Goal: Navigation & Orientation: Find specific page/section

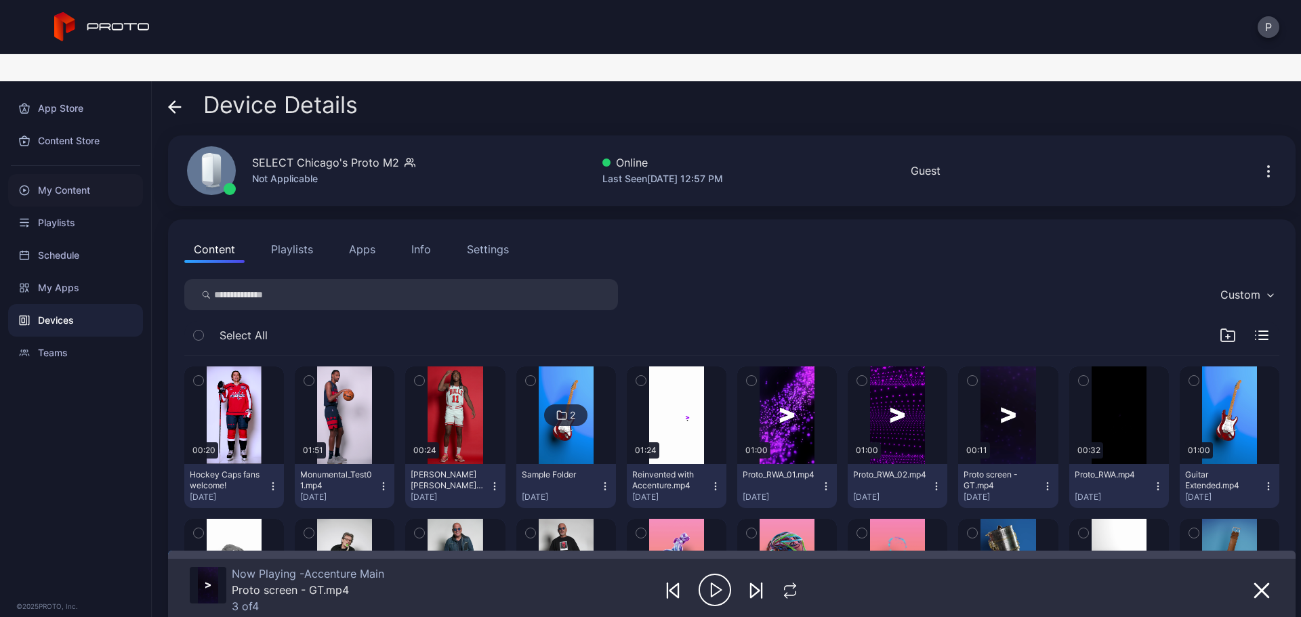
click at [93, 174] on div "My Content" at bounding box center [75, 190] width 135 height 33
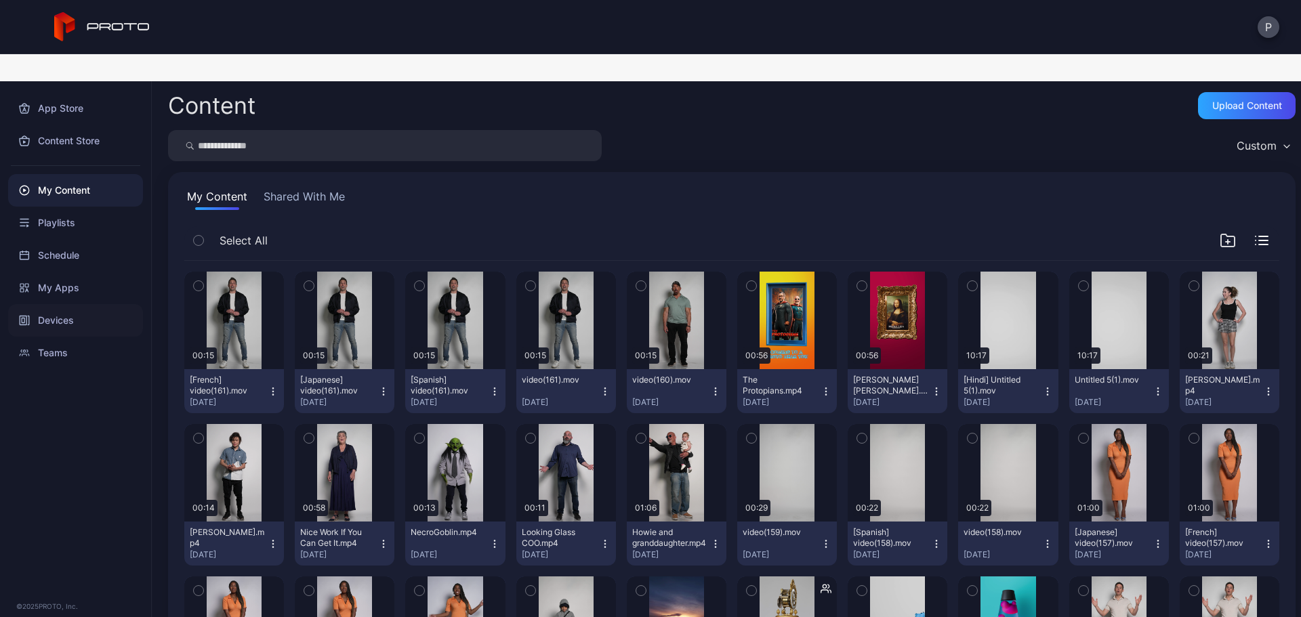
click at [95, 304] on div "Devices" at bounding box center [75, 320] width 135 height 33
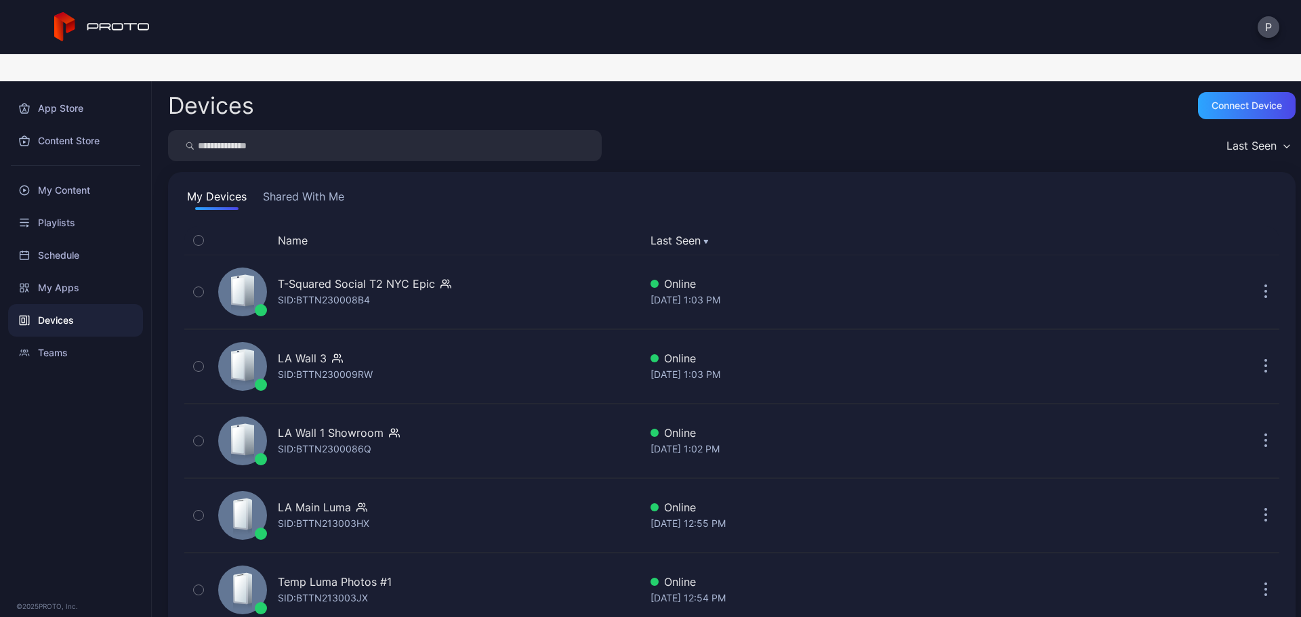
click at [333, 188] on button "Shared With Me" at bounding box center [303, 199] width 87 height 22
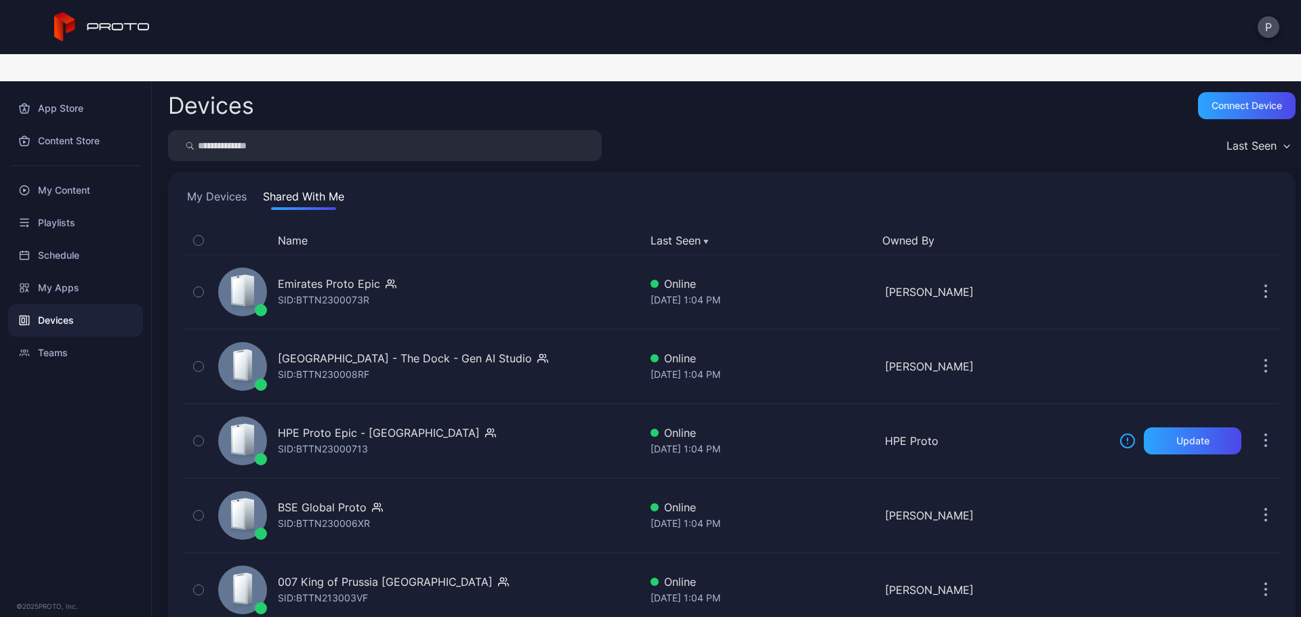
click at [660, 232] on button "Last Seen" at bounding box center [760, 240] width 221 height 16
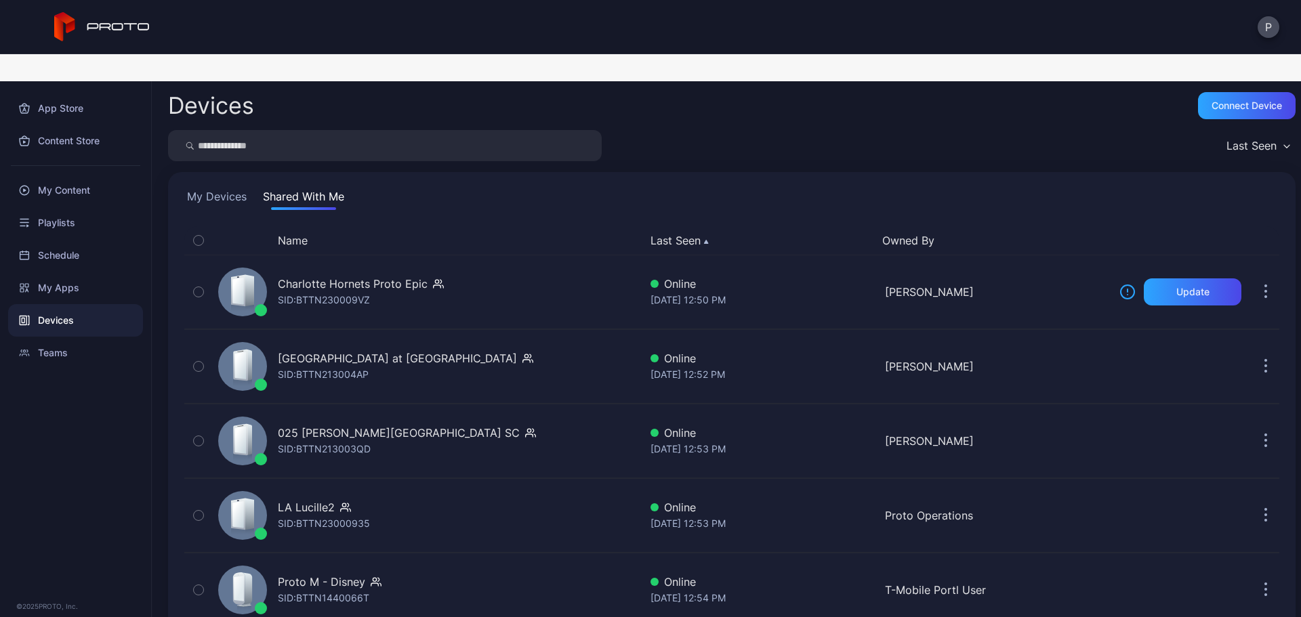
click at [660, 232] on button "Last Seen" at bounding box center [760, 240] width 221 height 16
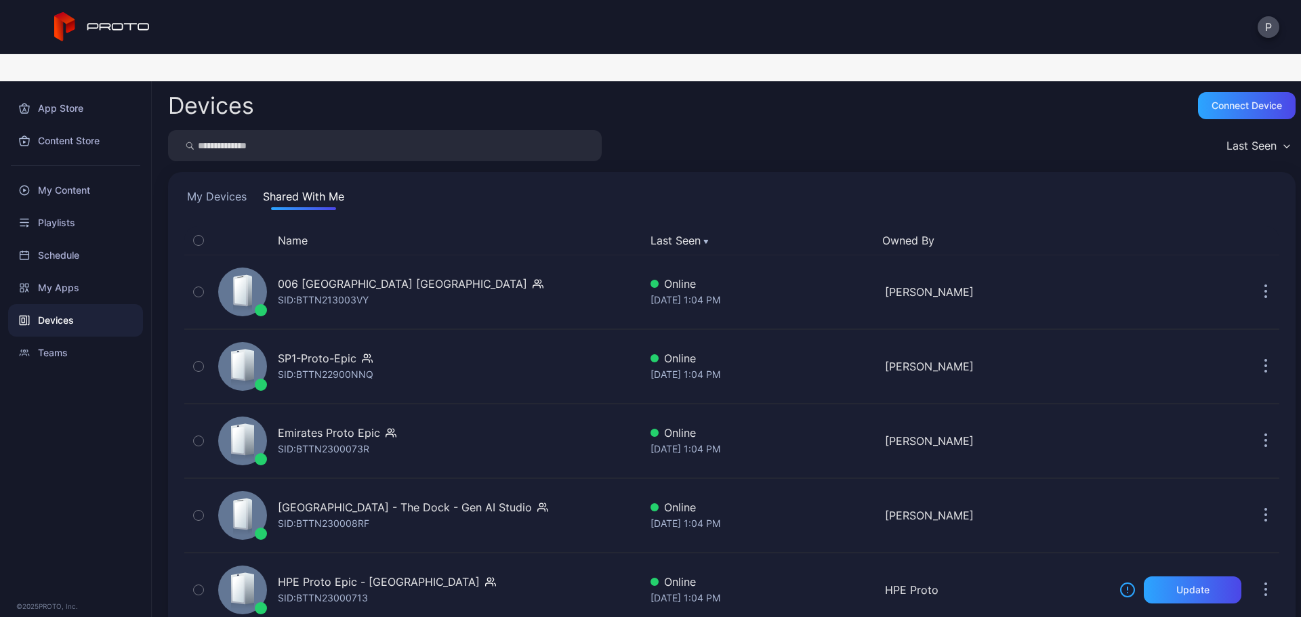
click at [650, 232] on button "Last Seen" at bounding box center [760, 240] width 221 height 16
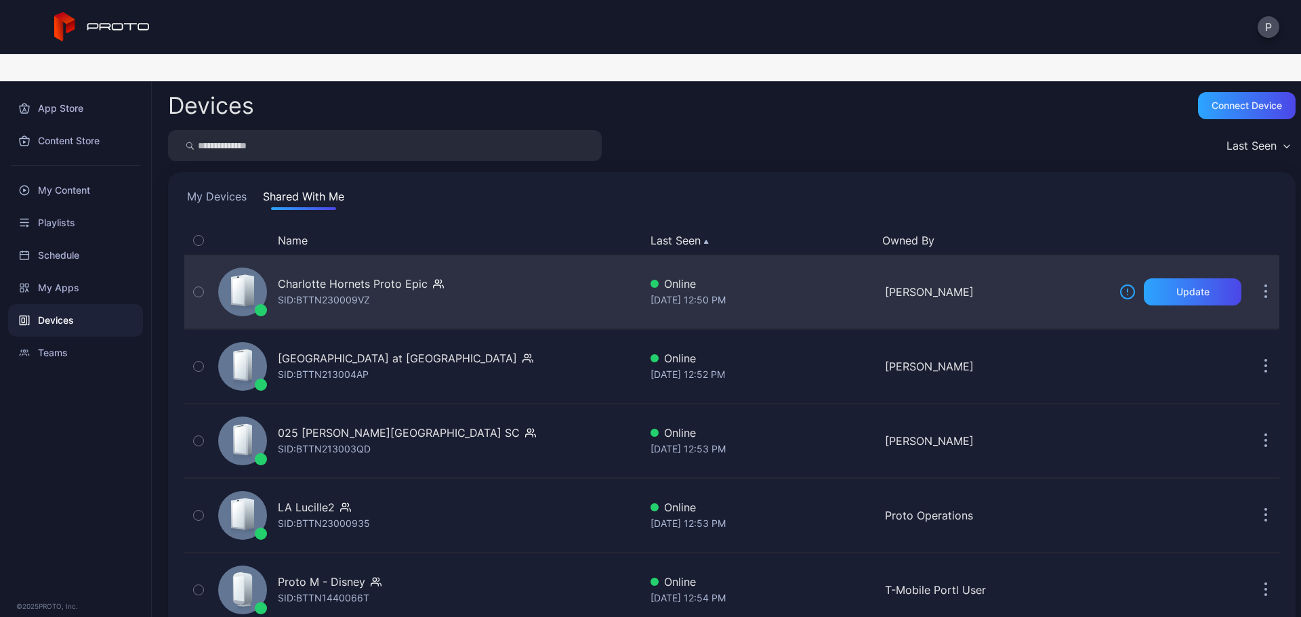
click at [511, 258] on div "Charlotte Hornets Proto Epic SID: BTTN230009VZ" at bounding box center [426, 292] width 427 height 68
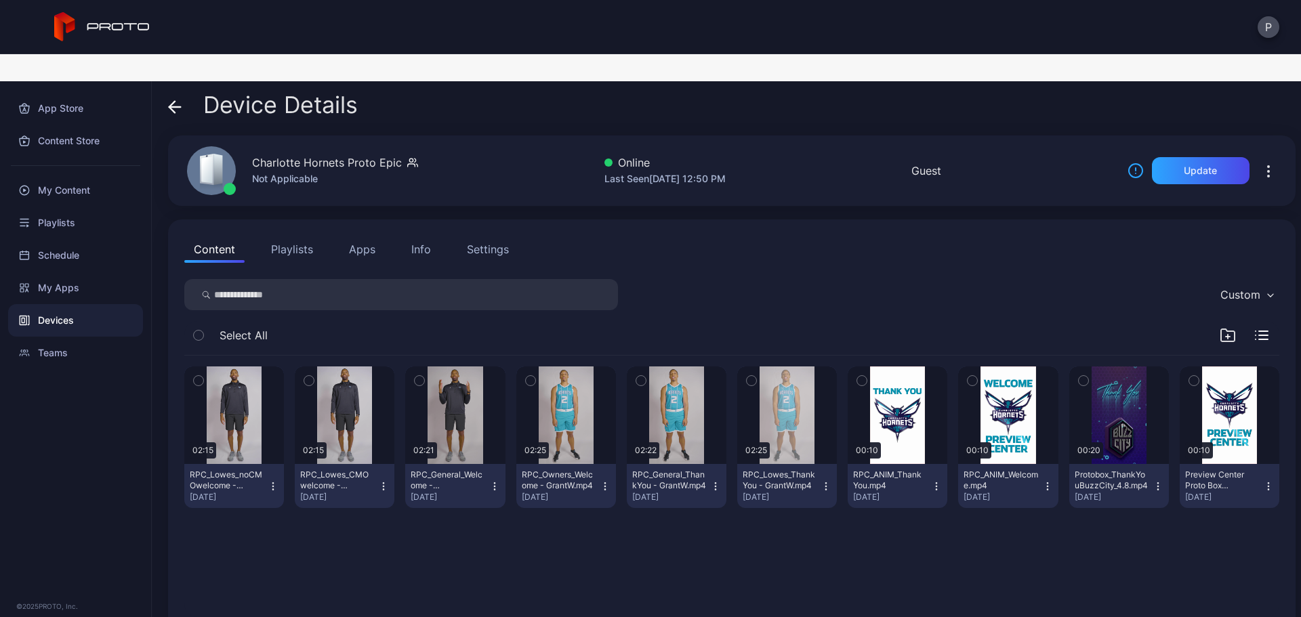
click at [298, 236] on button "Playlists" at bounding box center [291, 249] width 61 height 27
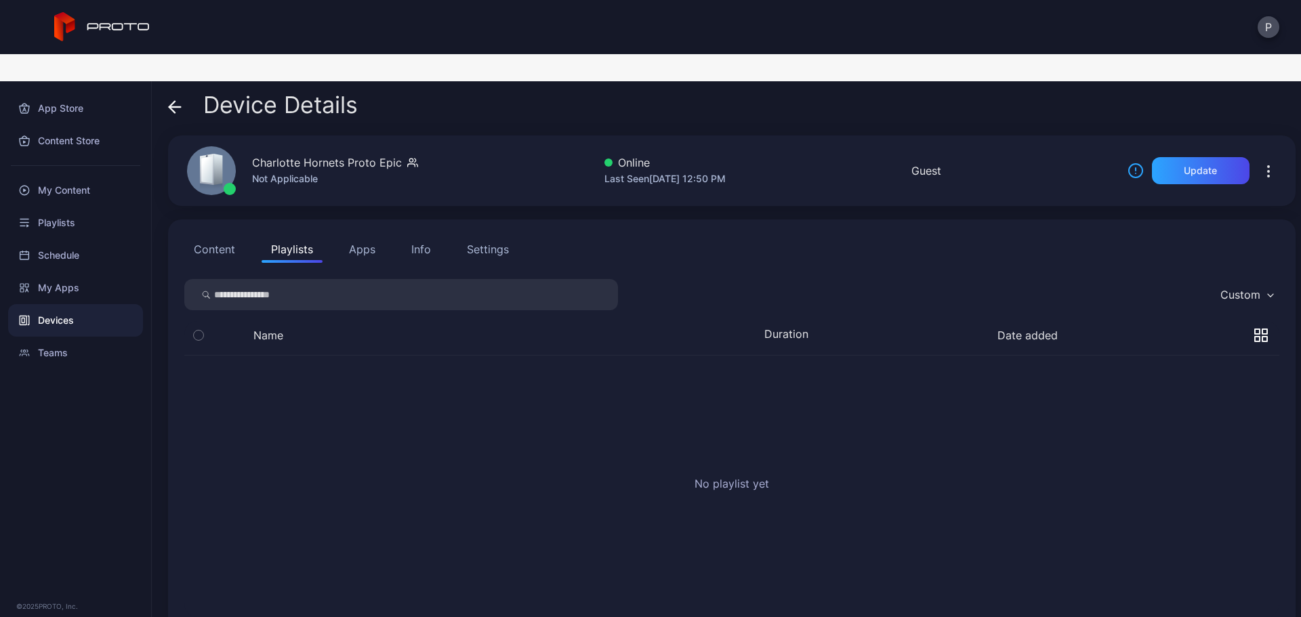
click at [375, 236] on button "Apps" at bounding box center [361, 249] width 45 height 27
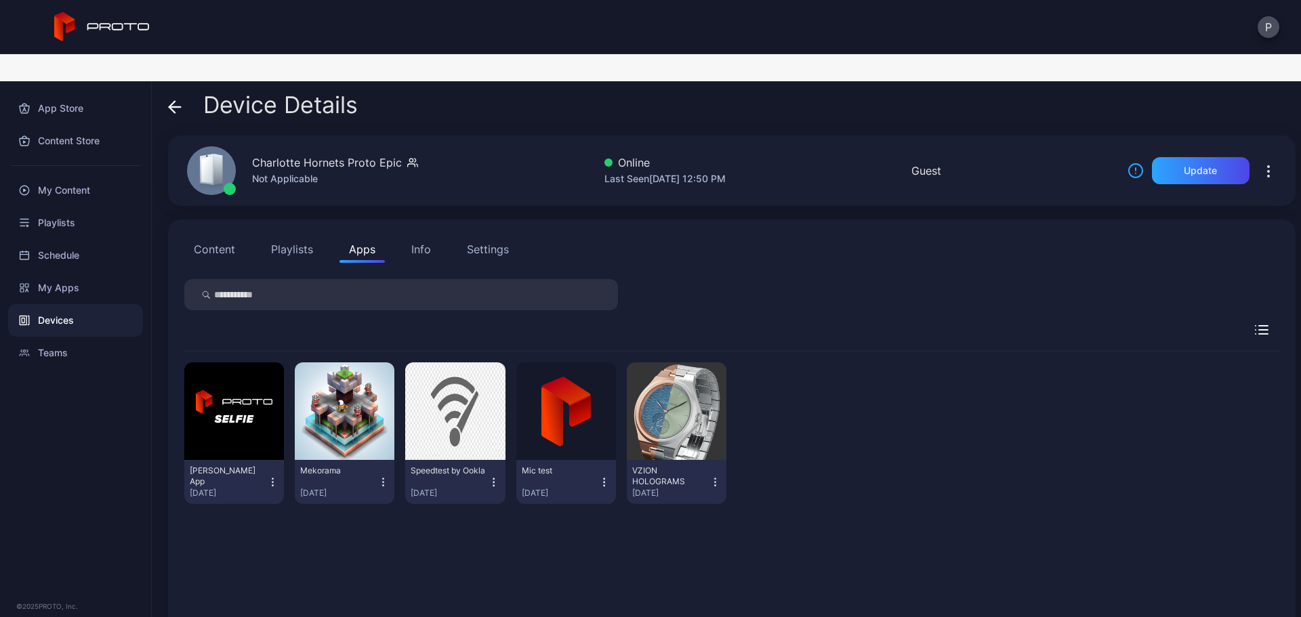
click at [415, 241] on div "Info" at bounding box center [421, 249] width 20 height 16
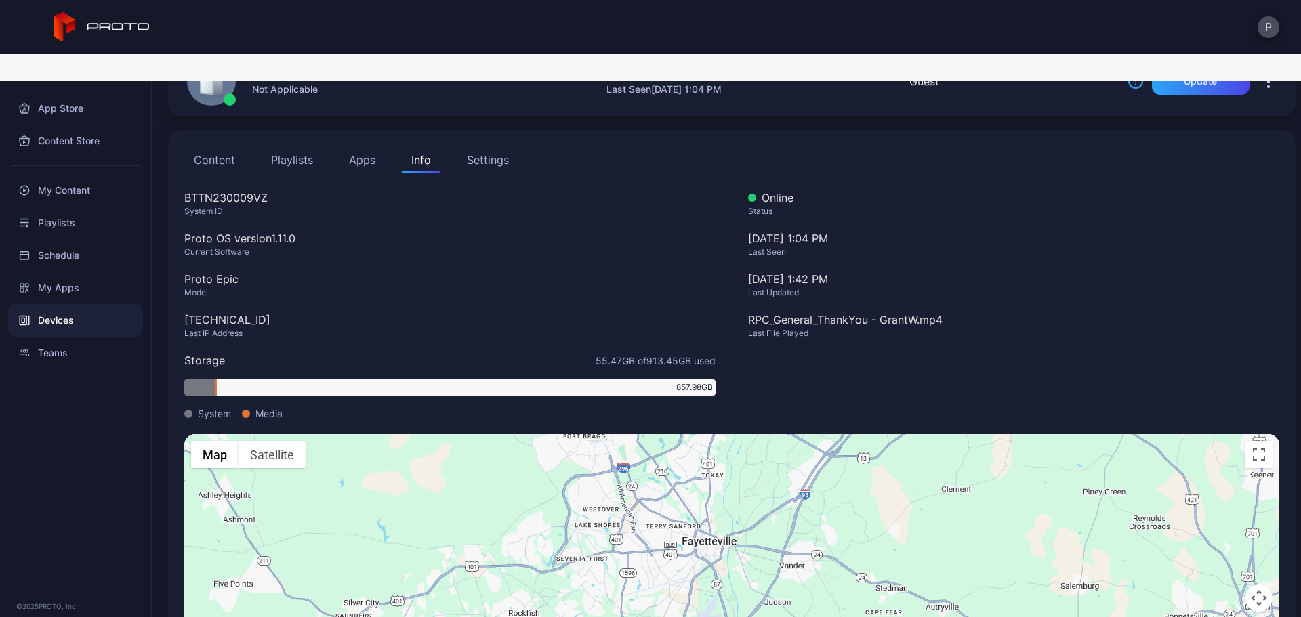
scroll to position [59, 0]
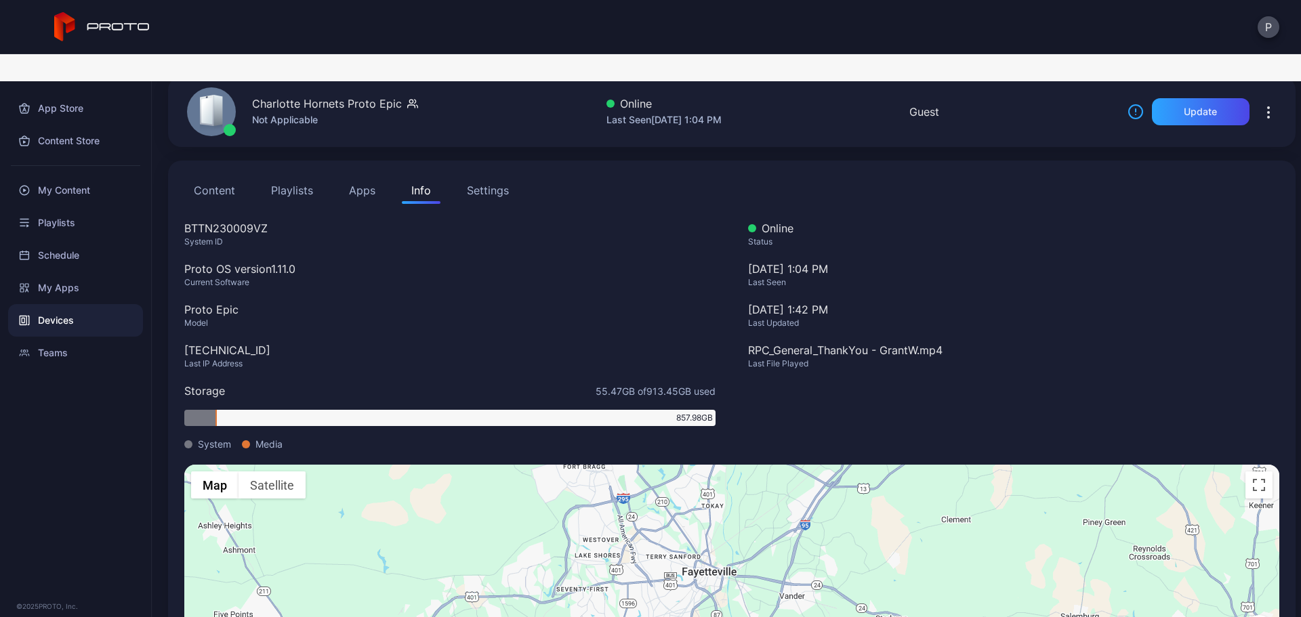
click at [229, 177] on button "Content" at bounding box center [214, 190] width 60 height 27
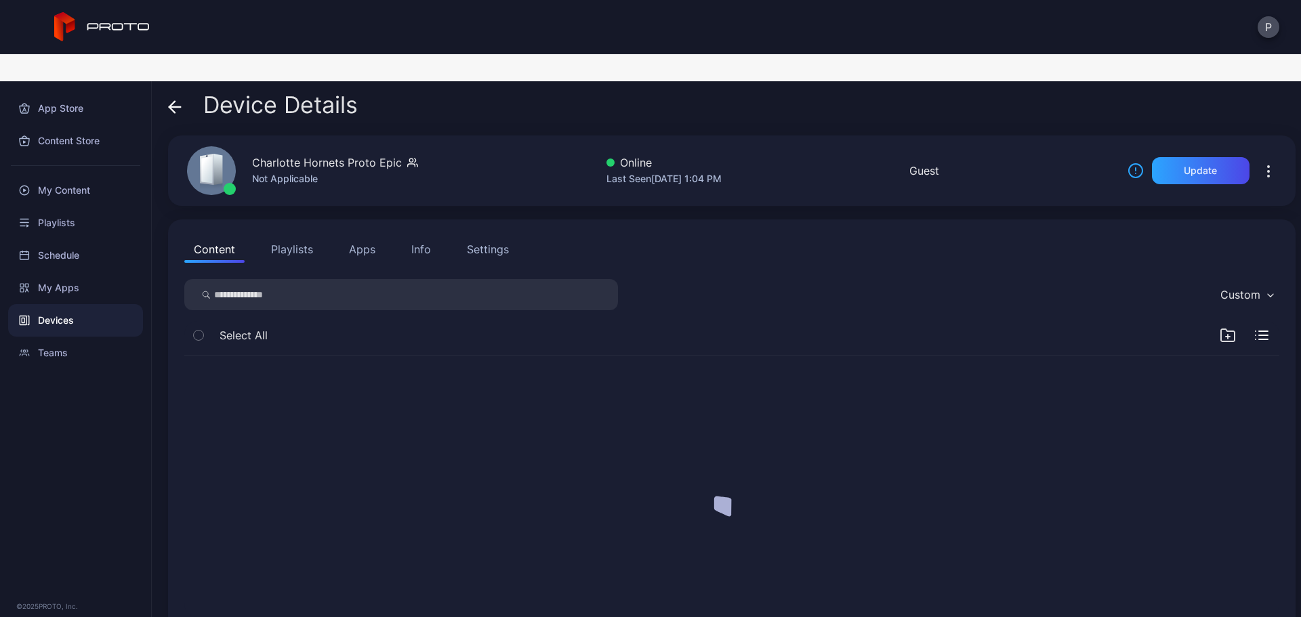
scroll to position [0, 0]
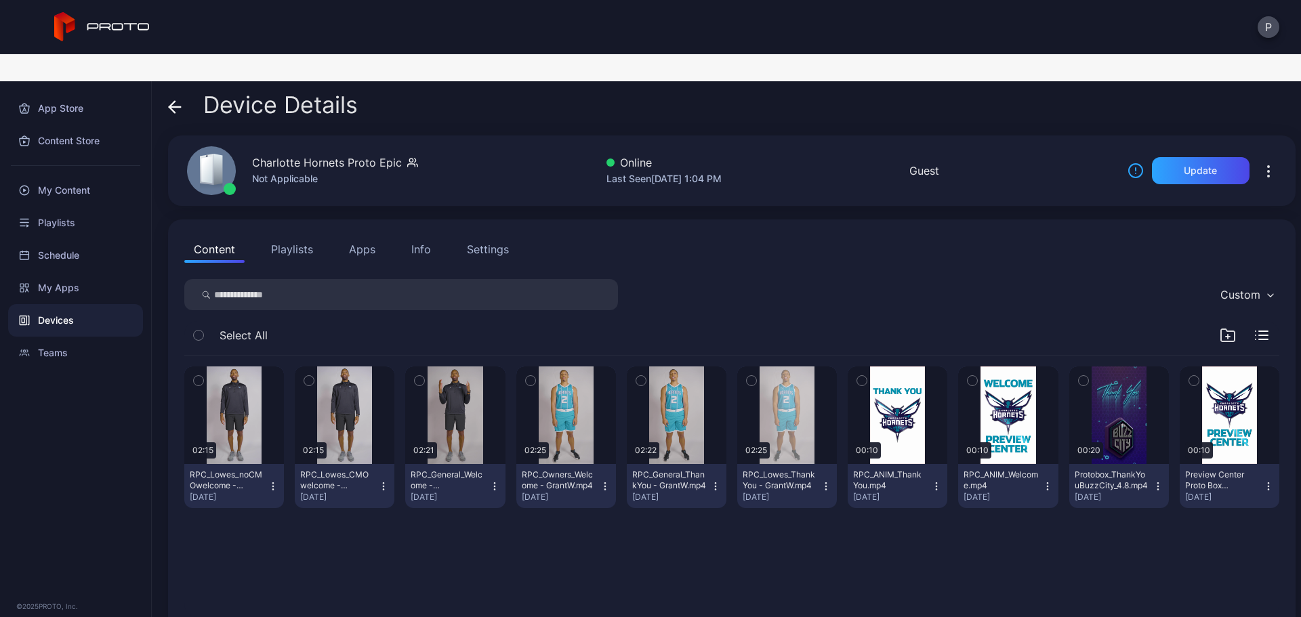
click at [181, 100] on icon at bounding box center [175, 107] width 14 height 14
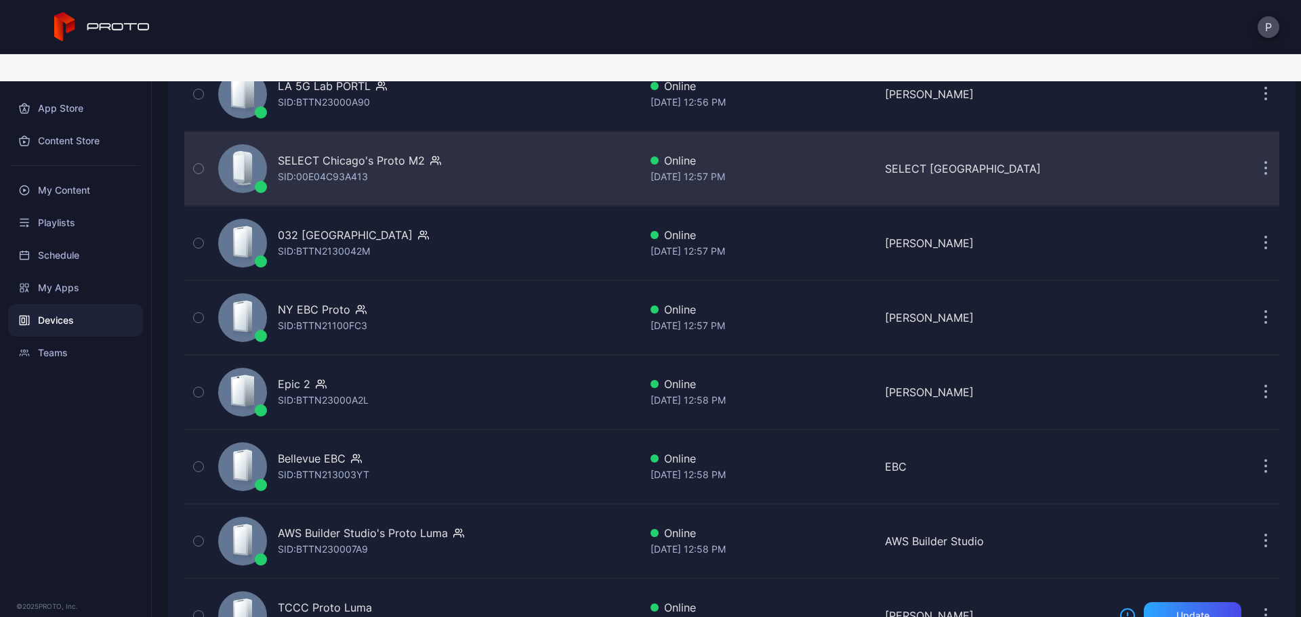
scroll to position [813, 0]
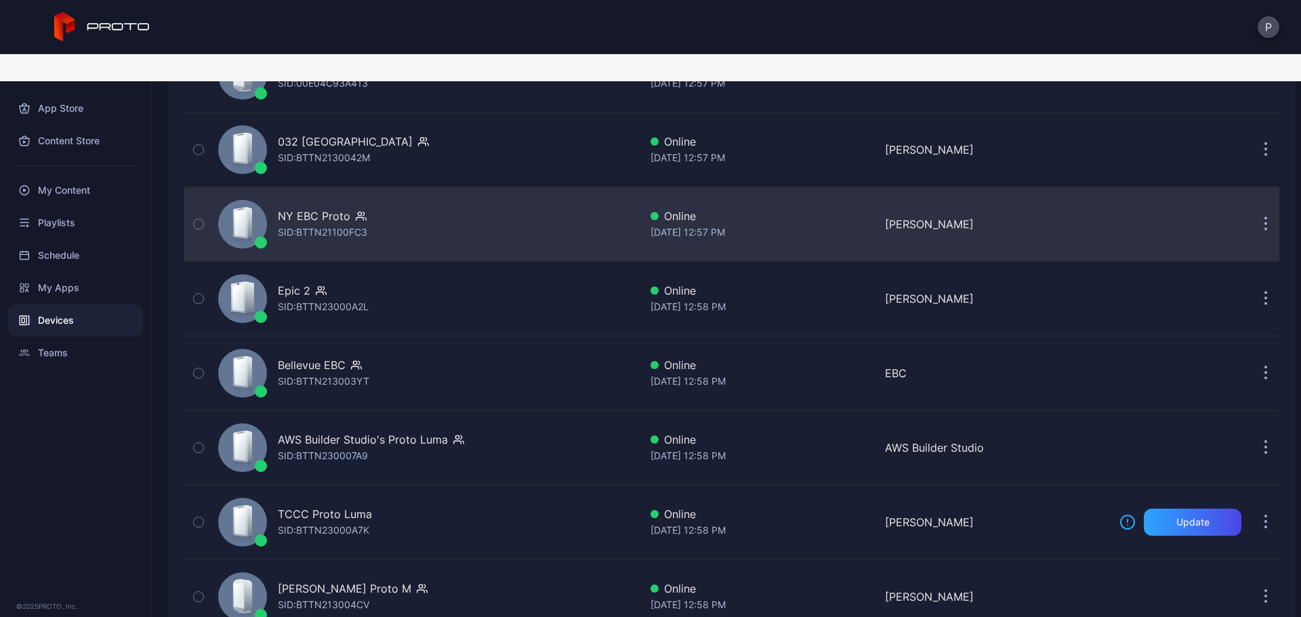
click at [465, 203] on div "NY EBC Proto SID: BTTN21100FC3" at bounding box center [426, 224] width 427 height 68
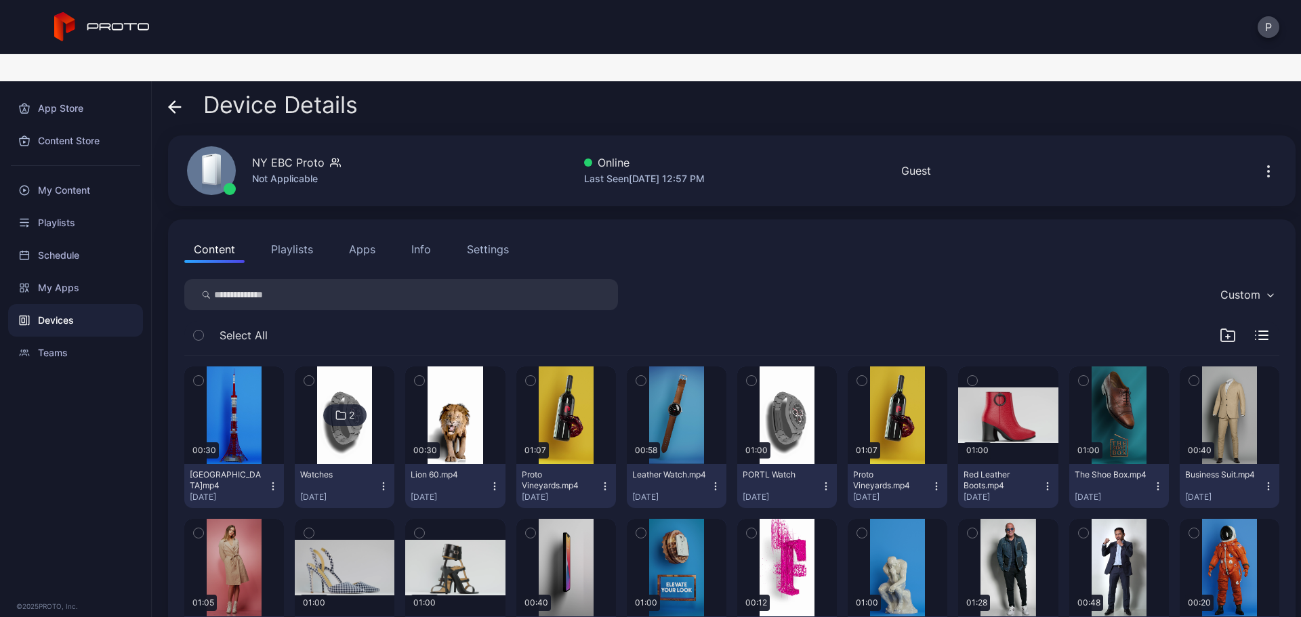
click at [182, 92] on div "Device Details" at bounding box center [263, 108] width 190 height 33
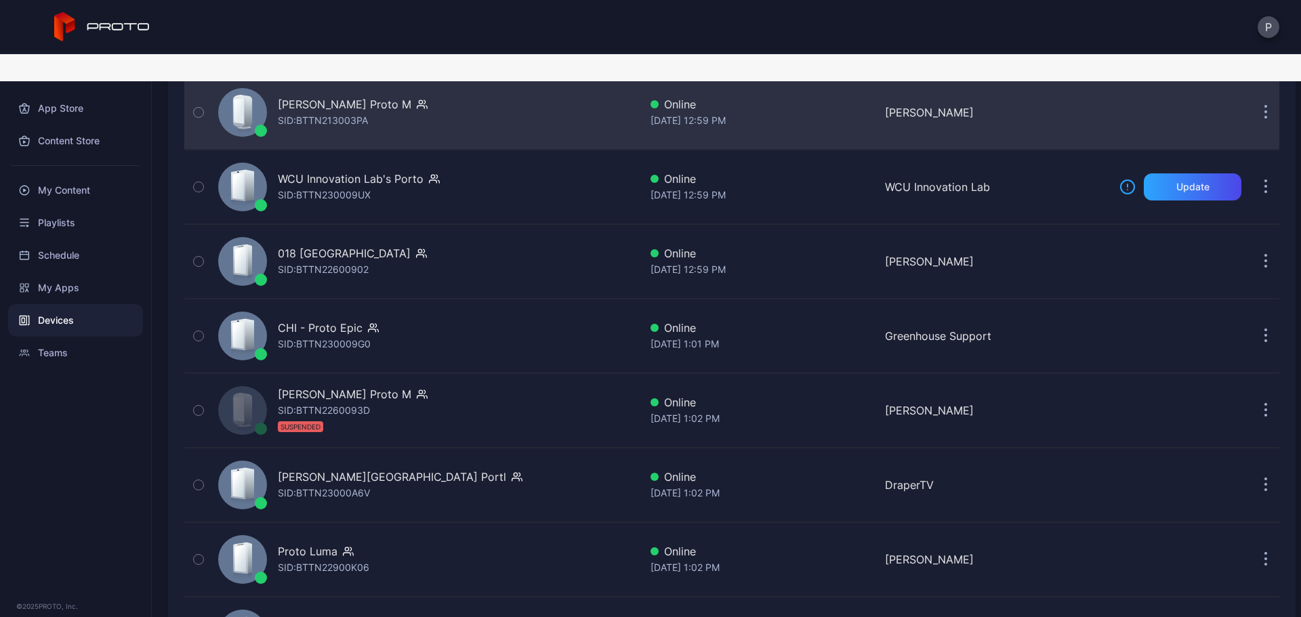
scroll to position [1445, 0]
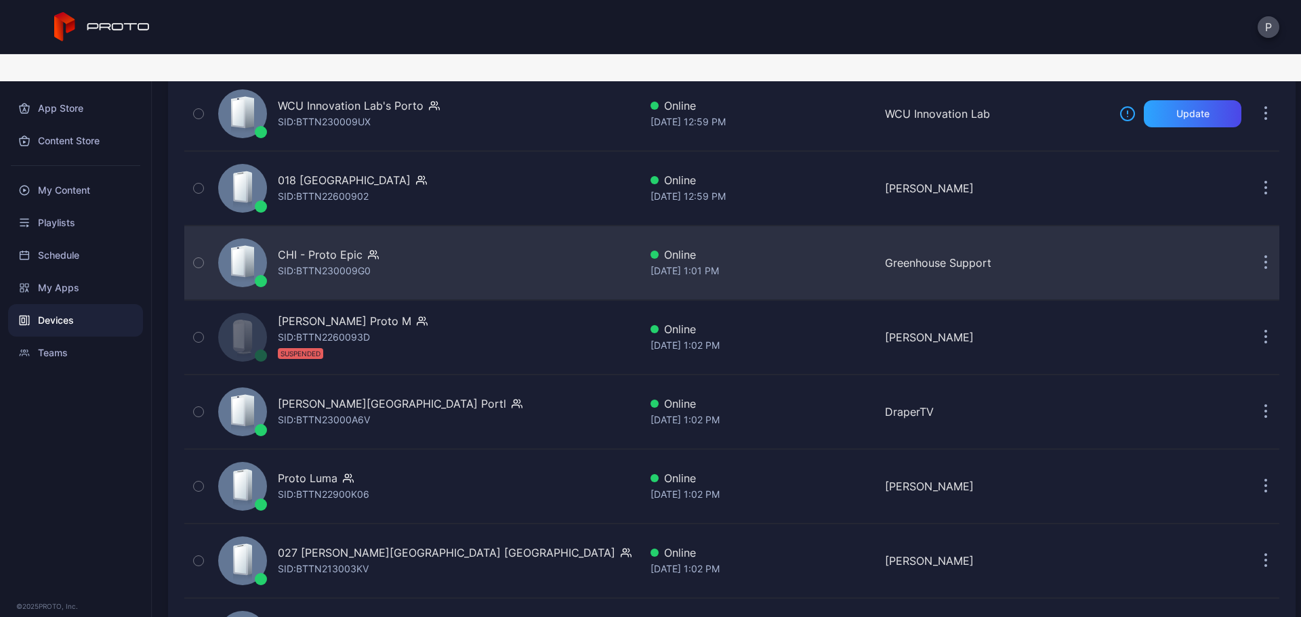
click at [508, 245] on div "CHI - Proto Epic SID: BTTN230009G0" at bounding box center [426, 263] width 427 height 68
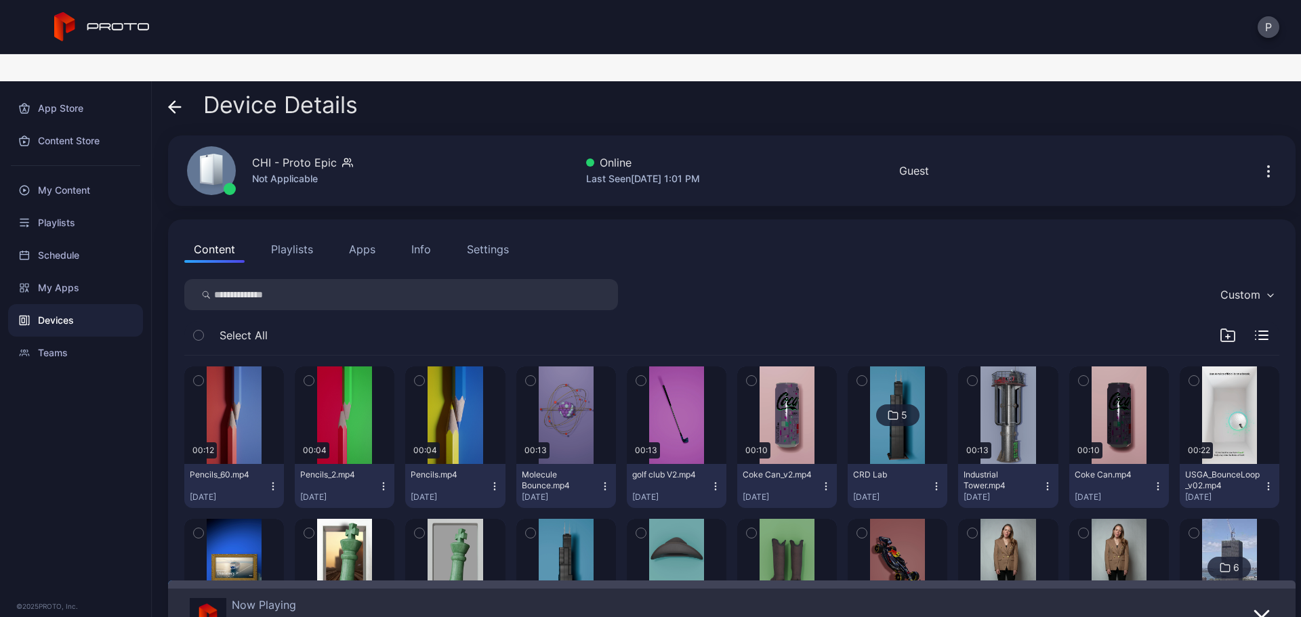
click at [183, 92] on div "Device Details" at bounding box center [263, 108] width 190 height 33
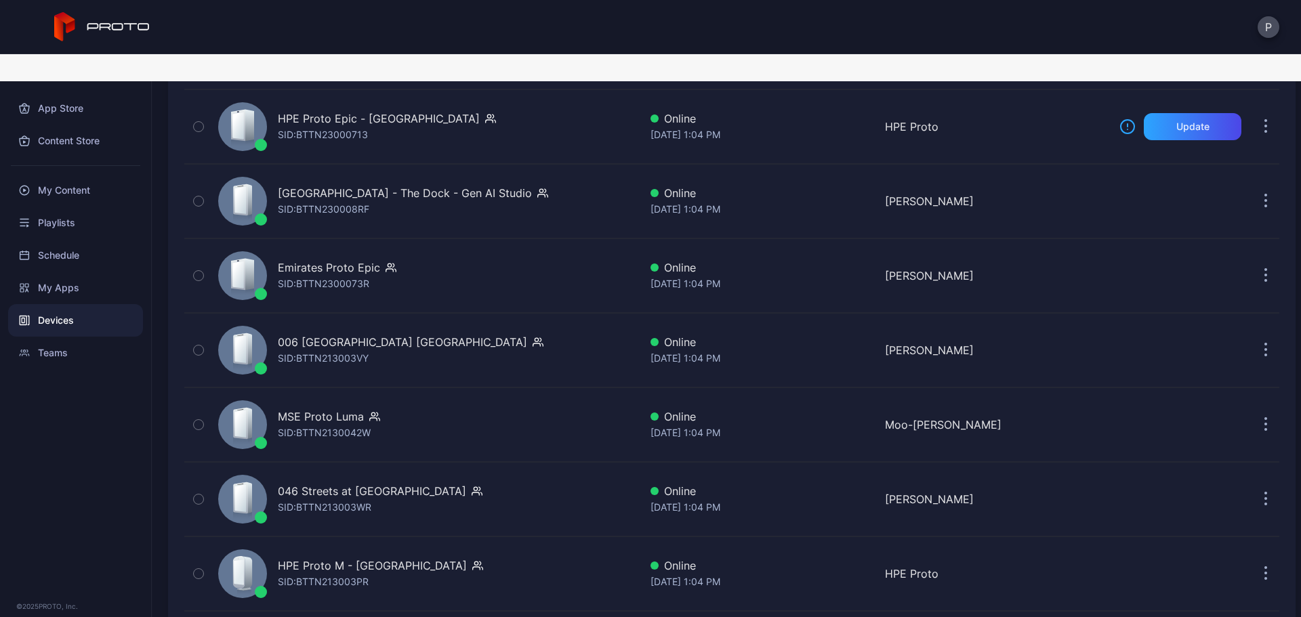
scroll to position [3251, 0]
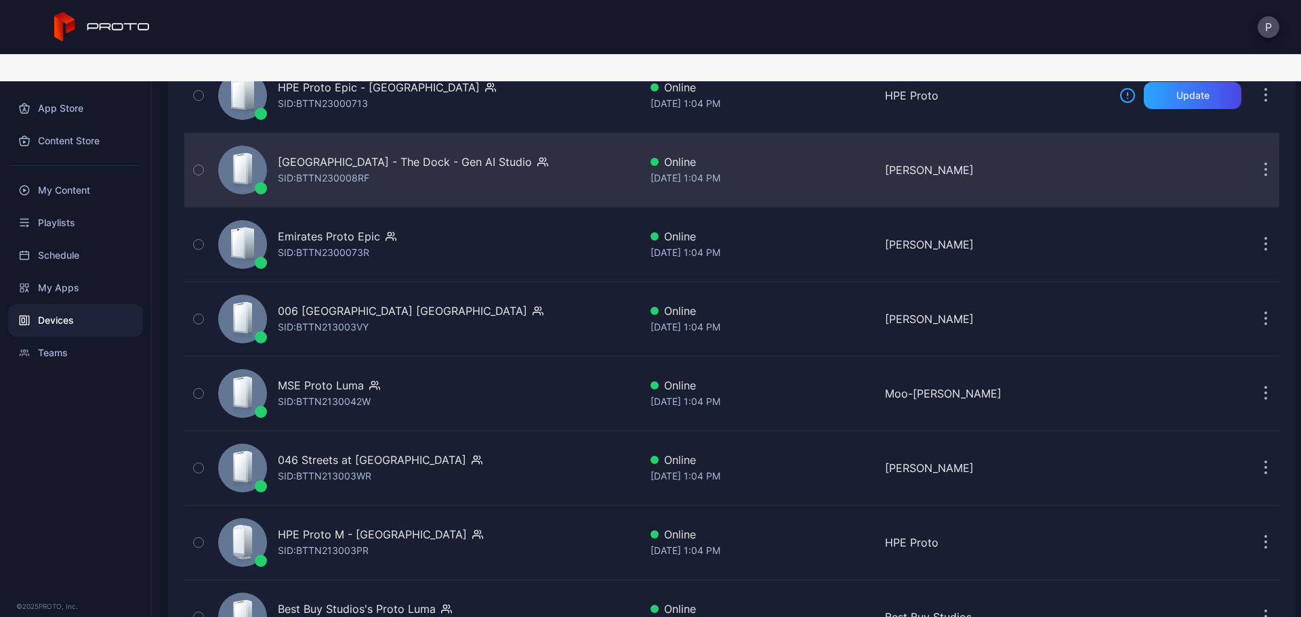
click at [522, 141] on div "[GEOGRAPHIC_DATA] - The Dock - Gen AI Studio SID: BTTN230008RF" at bounding box center [426, 170] width 427 height 68
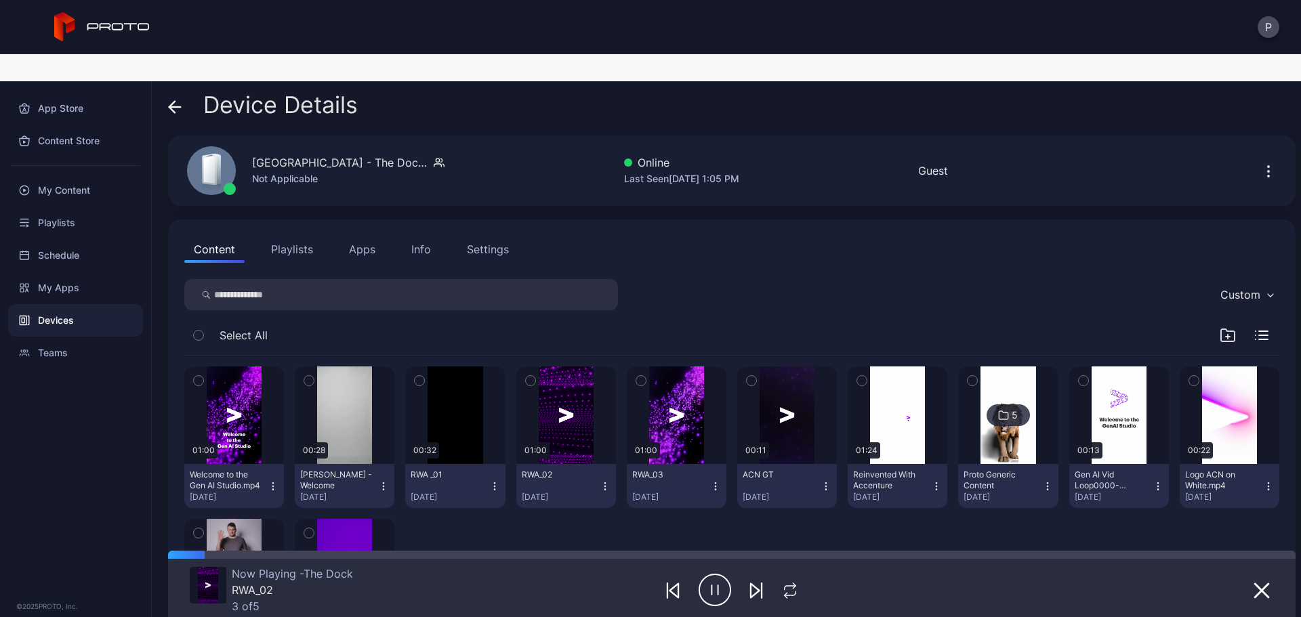
click at [173, 101] on icon at bounding box center [171, 107] width 5 height 12
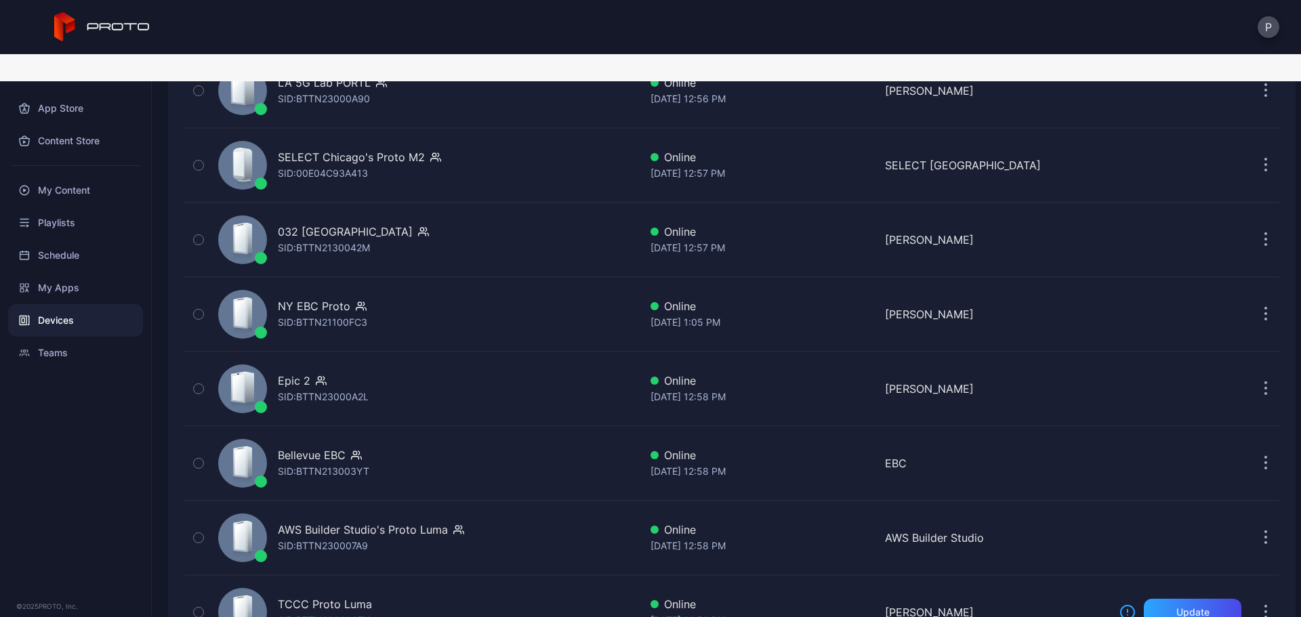
scroll to position [361, 0]
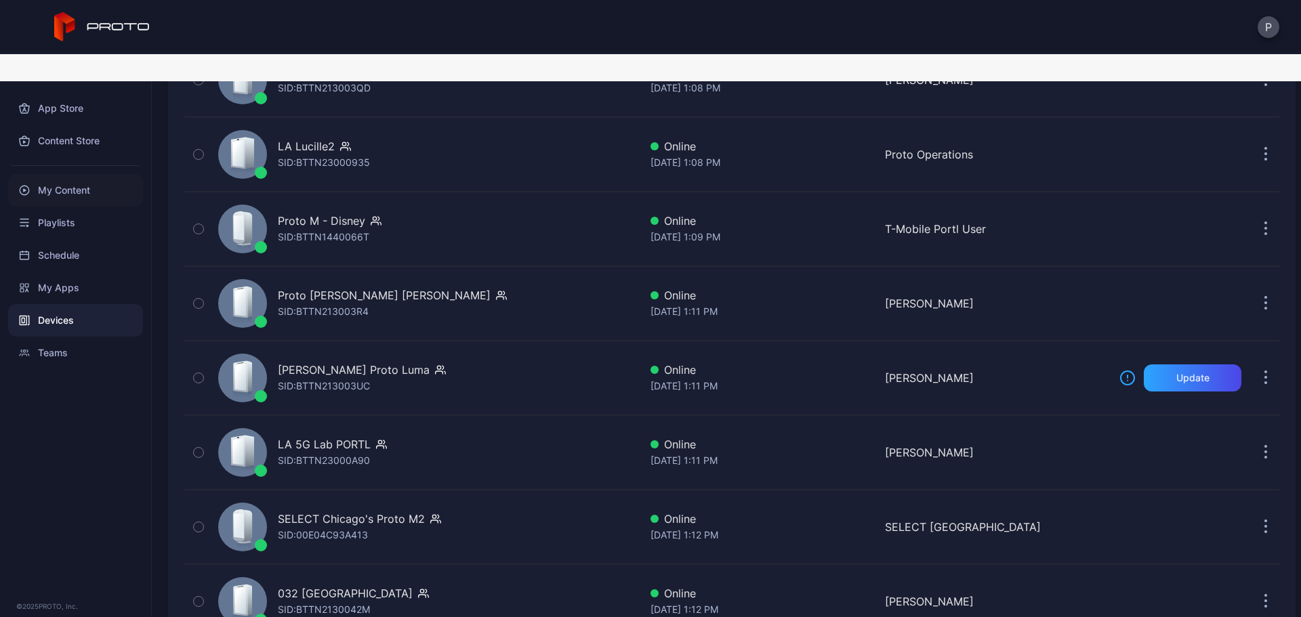
click at [96, 174] on div "My Content" at bounding box center [75, 190] width 135 height 33
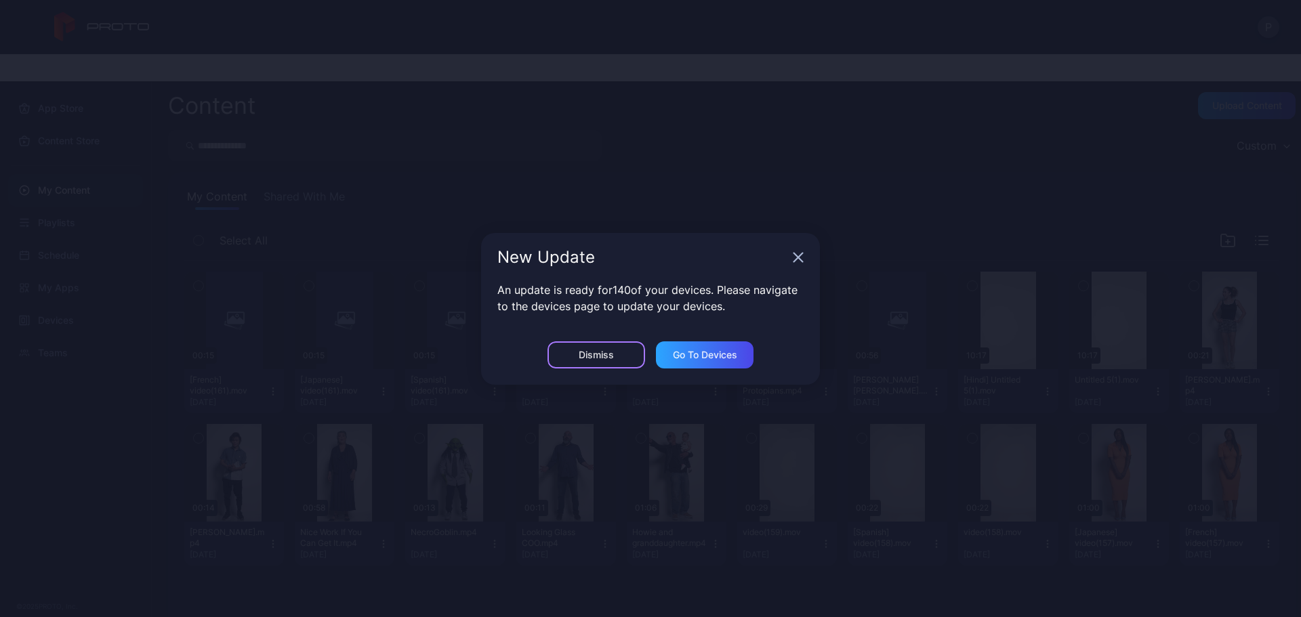
click at [579, 362] on div "Dismiss" at bounding box center [596, 354] width 98 height 27
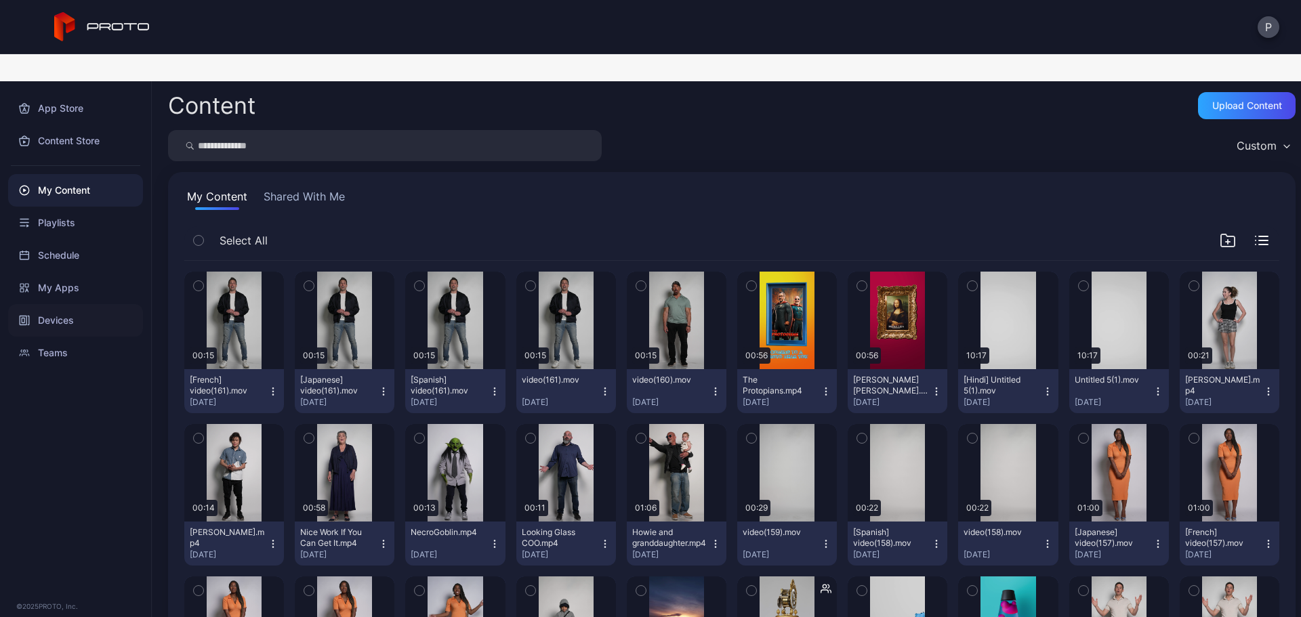
click at [122, 304] on div "Devices" at bounding box center [75, 320] width 135 height 33
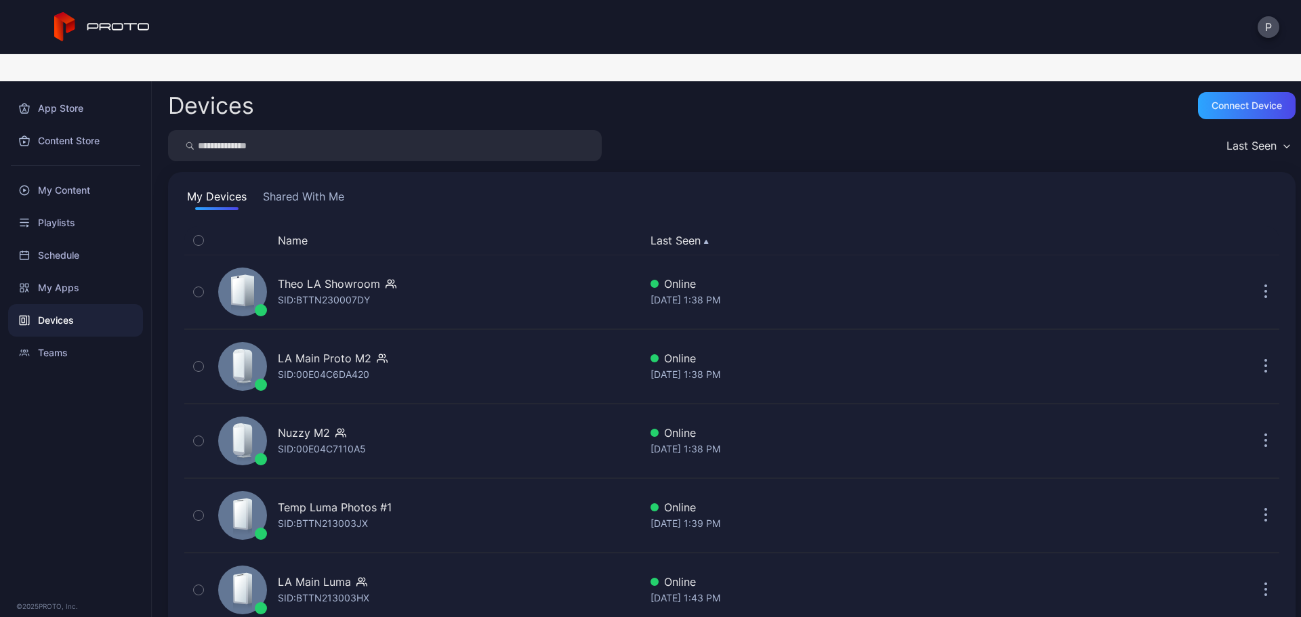
click at [314, 188] on button "Shared With Me" at bounding box center [303, 199] width 87 height 22
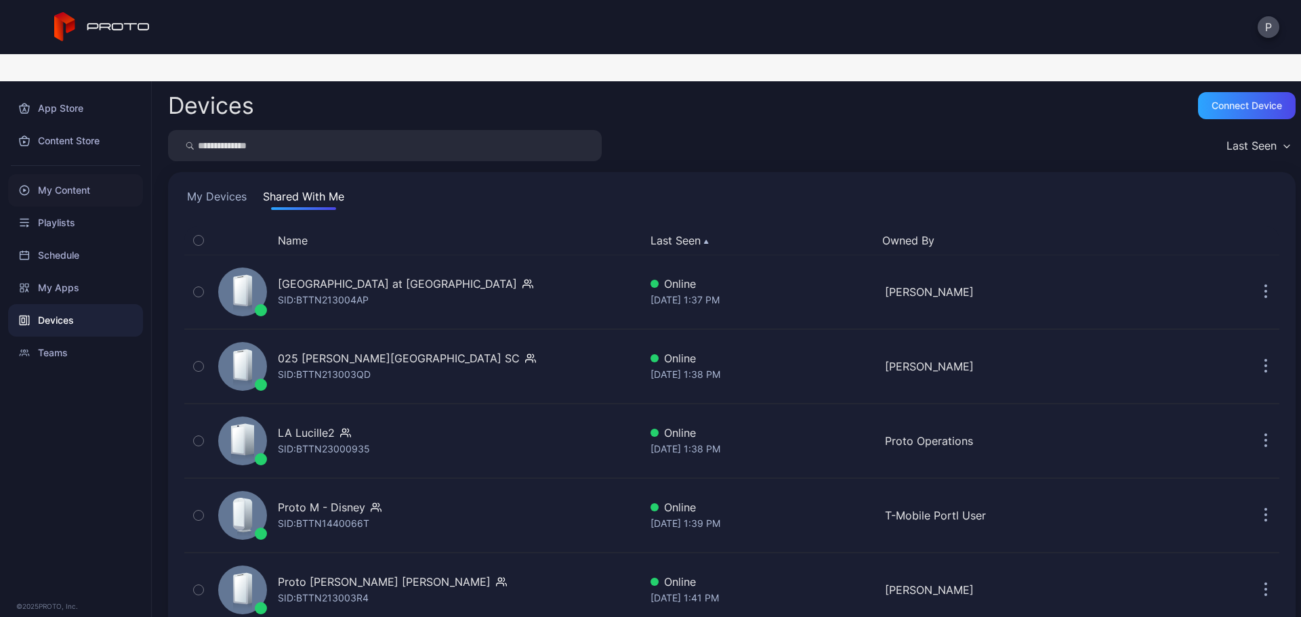
click at [110, 174] on div "My Content" at bounding box center [75, 190] width 135 height 33
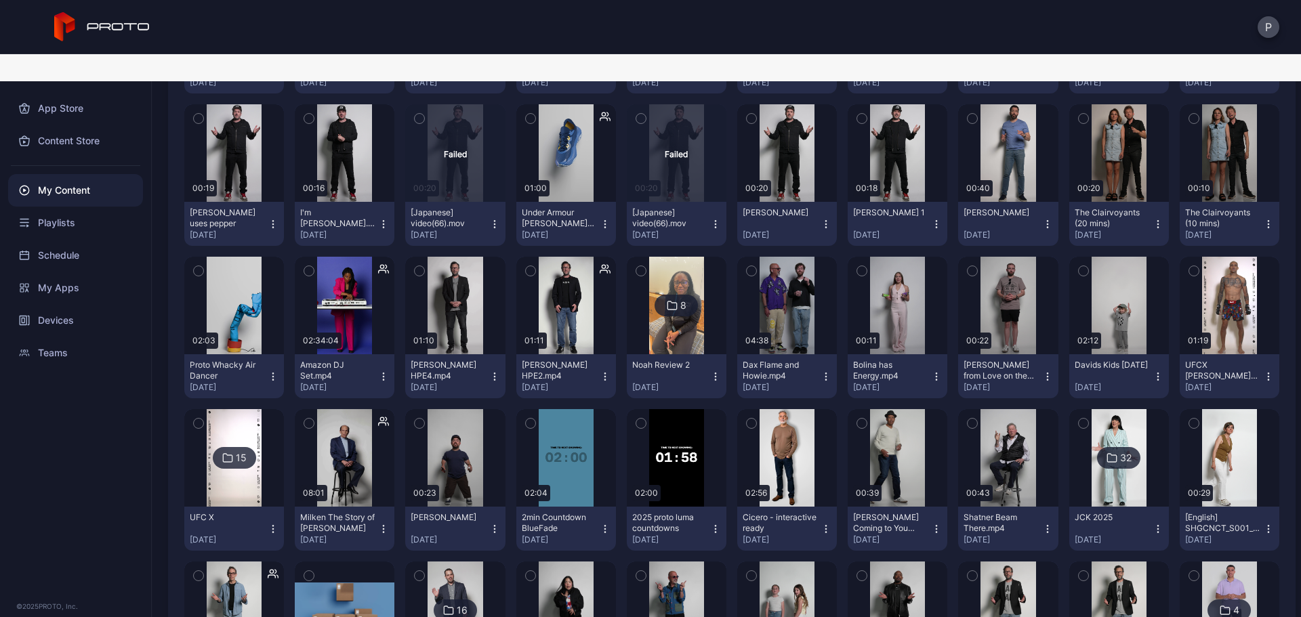
scroll to position [903, 0]
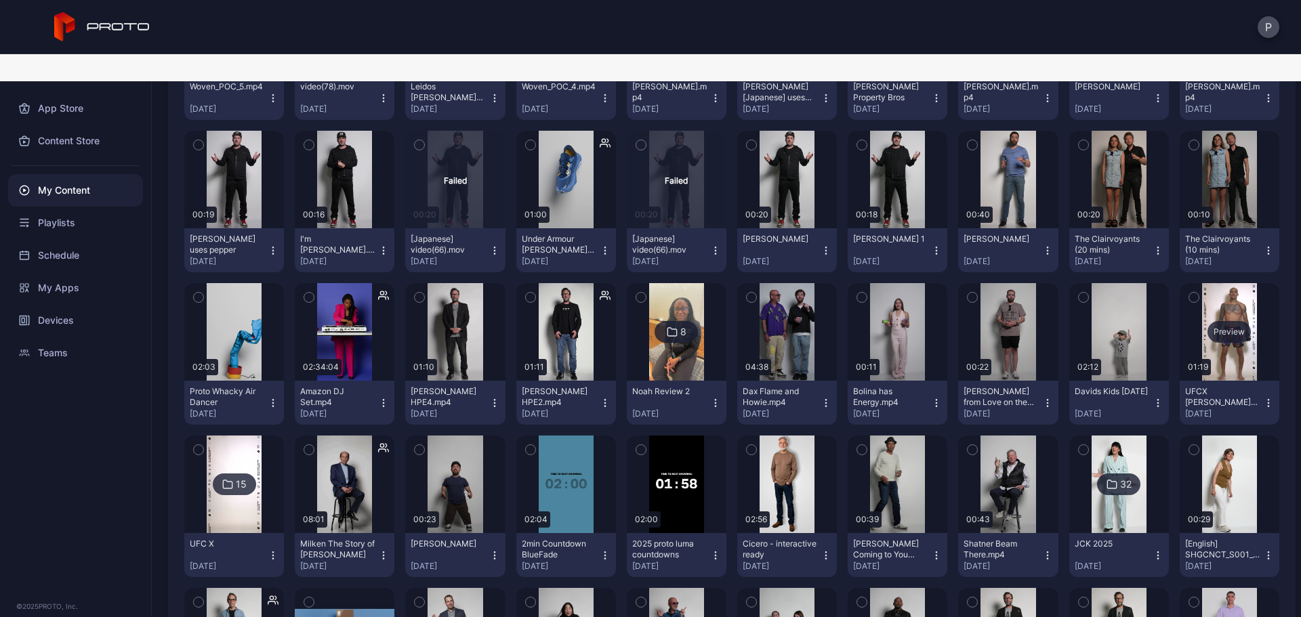
click at [1233, 331] on div "Preview" at bounding box center [1229, 332] width 100 height 98
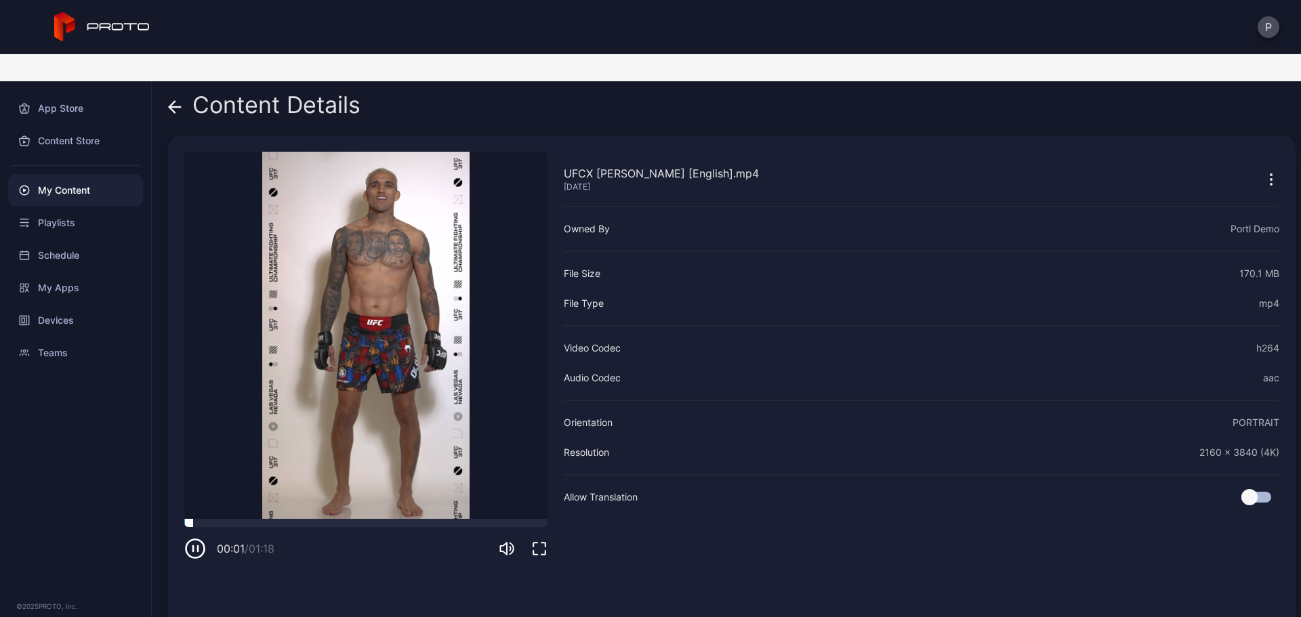
click at [312, 519] on div at bounding box center [365, 523] width 363 height 8
click at [175, 100] on icon at bounding box center [175, 107] width 14 height 14
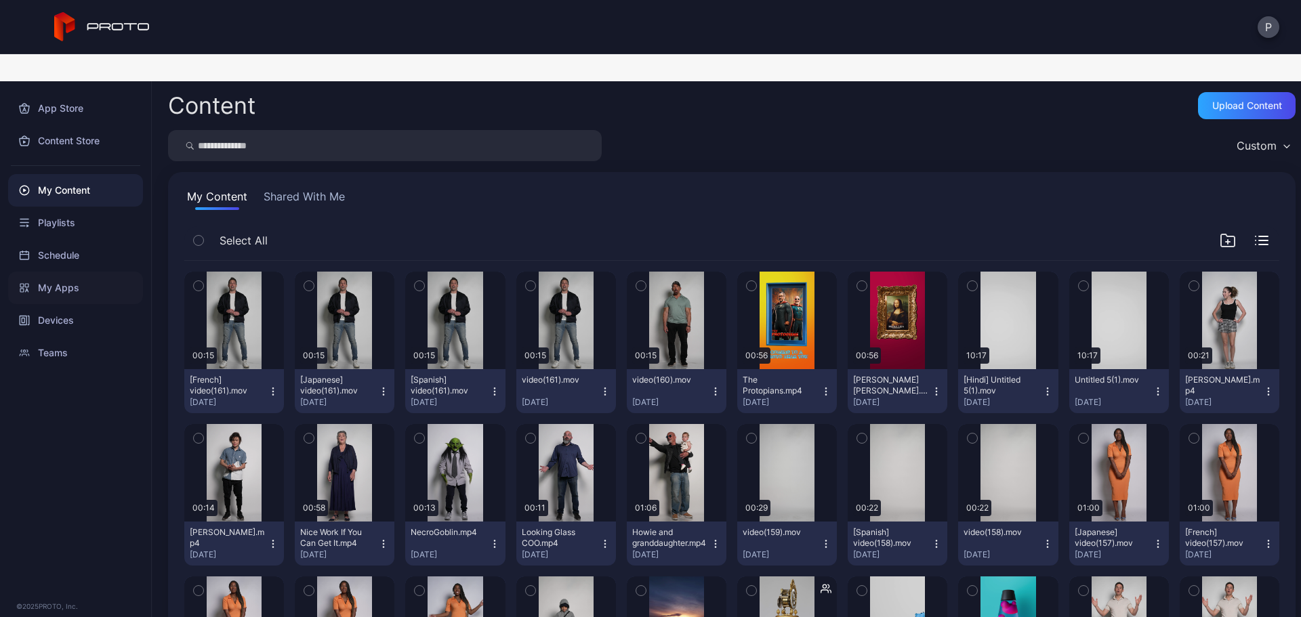
click at [116, 272] on div "My Apps" at bounding box center [75, 288] width 135 height 33
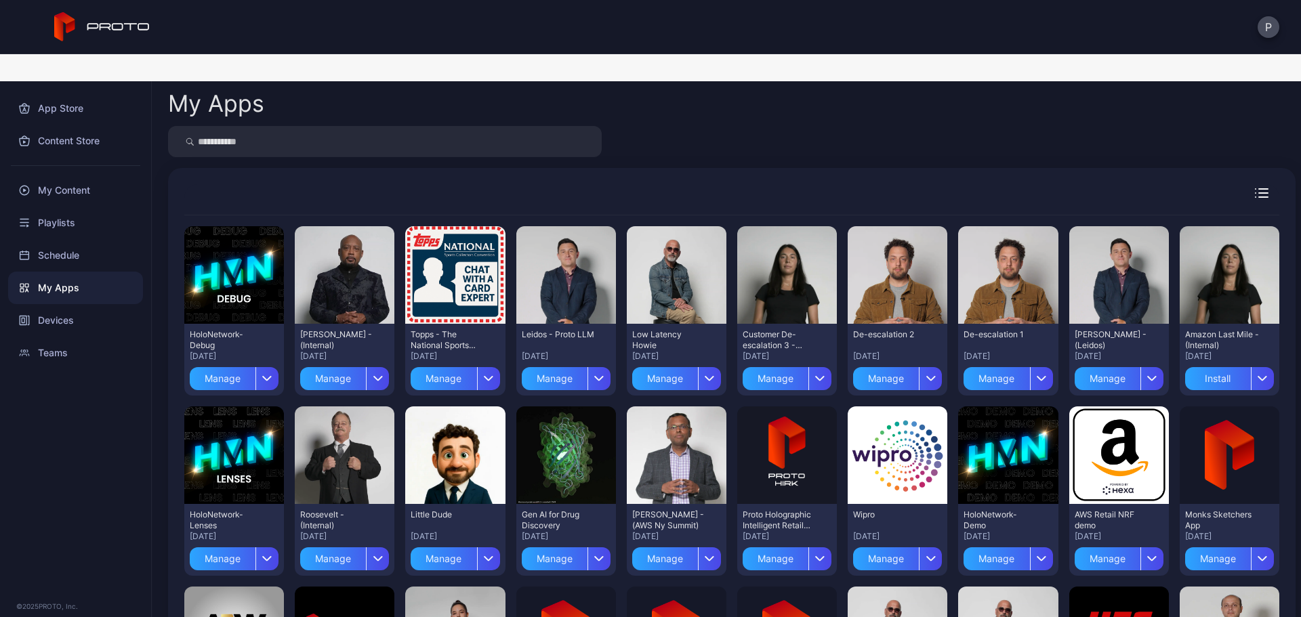
click at [38, 157] on div at bounding box center [75, 165] width 151 height 17
click at [50, 174] on div "My Content" at bounding box center [75, 190] width 135 height 33
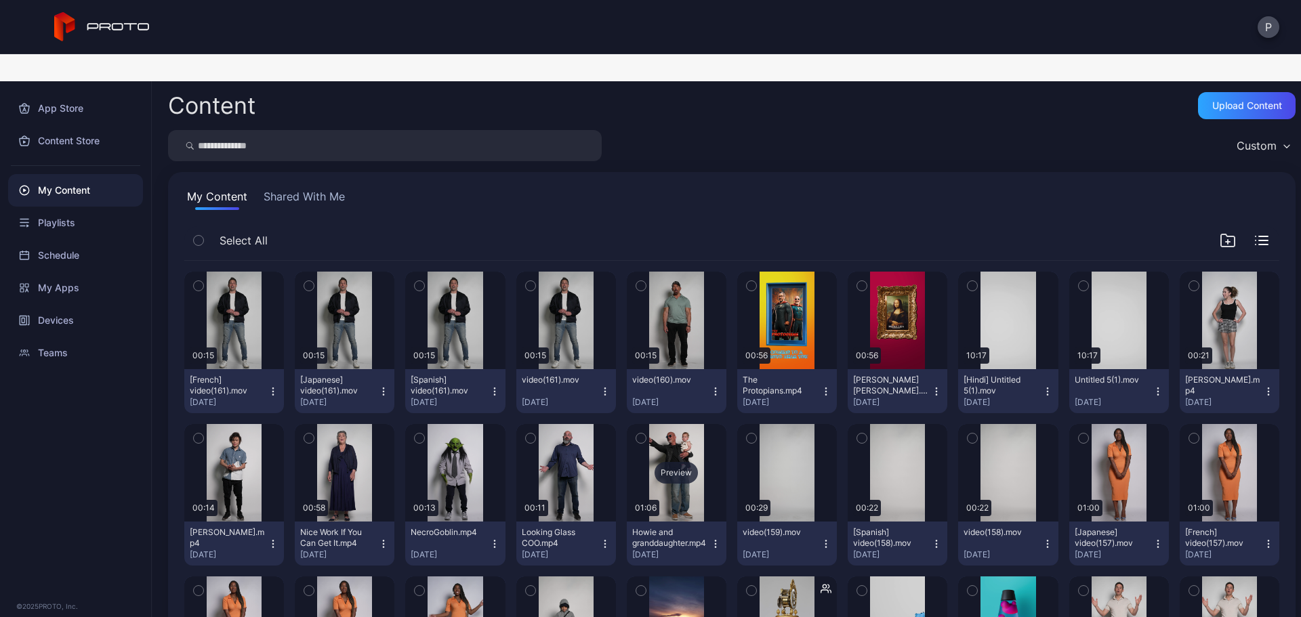
click at [688, 462] on div "Preview" at bounding box center [675, 473] width 43 height 22
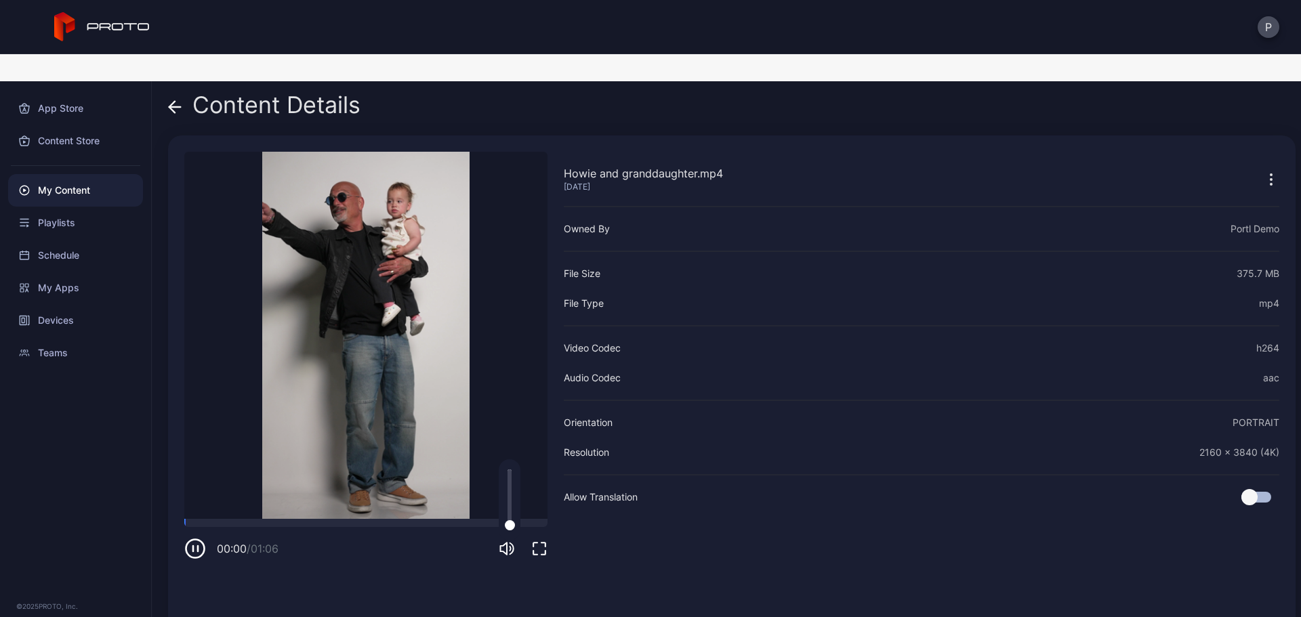
click at [499, 541] on icon "button" at bounding box center [507, 549] width 16 height 16
click at [282, 519] on div at bounding box center [365, 523] width 363 height 8
click at [182, 92] on div "Content Details" at bounding box center [264, 108] width 192 height 33
